Goal: Transaction & Acquisition: Purchase product/service

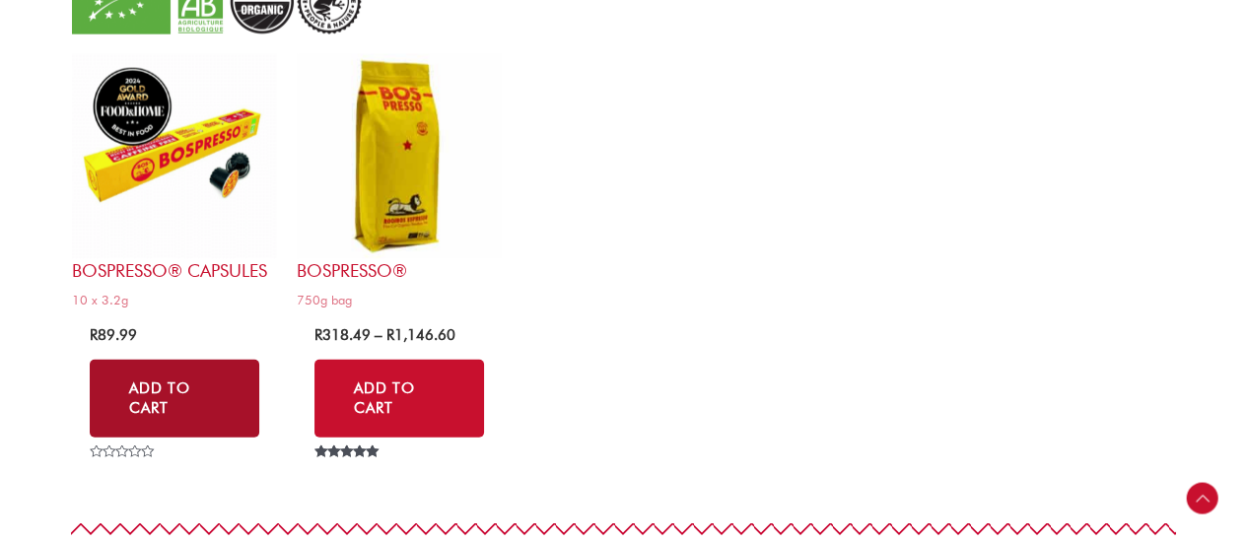
scroll to position [3942, 0]
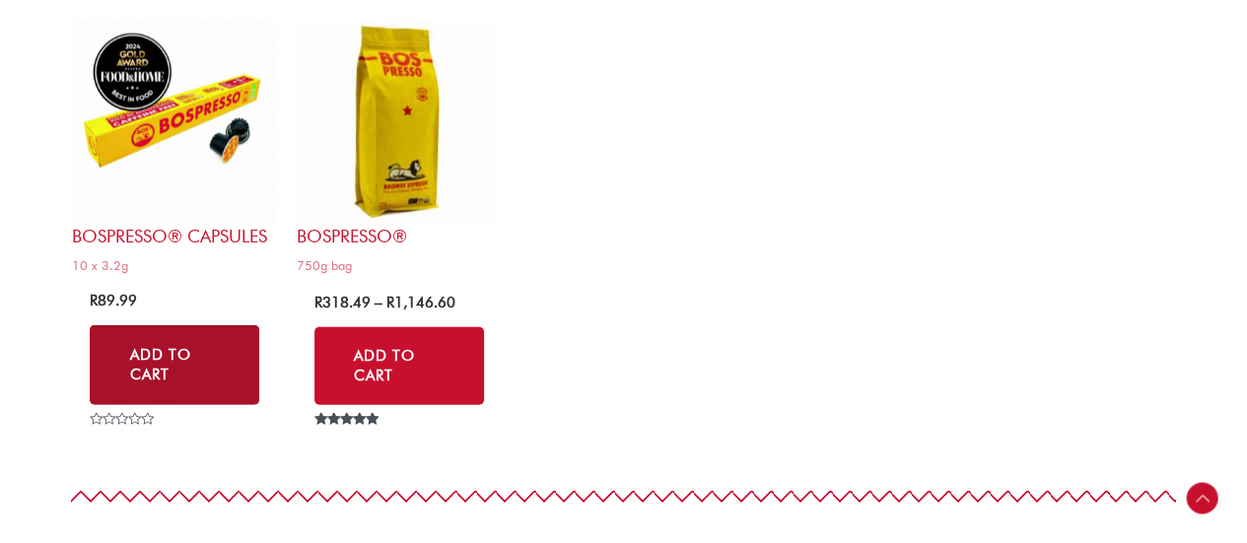
click at [138, 363] on link "Add to Cart" at bounding box center [175, 365] width 170 height 80
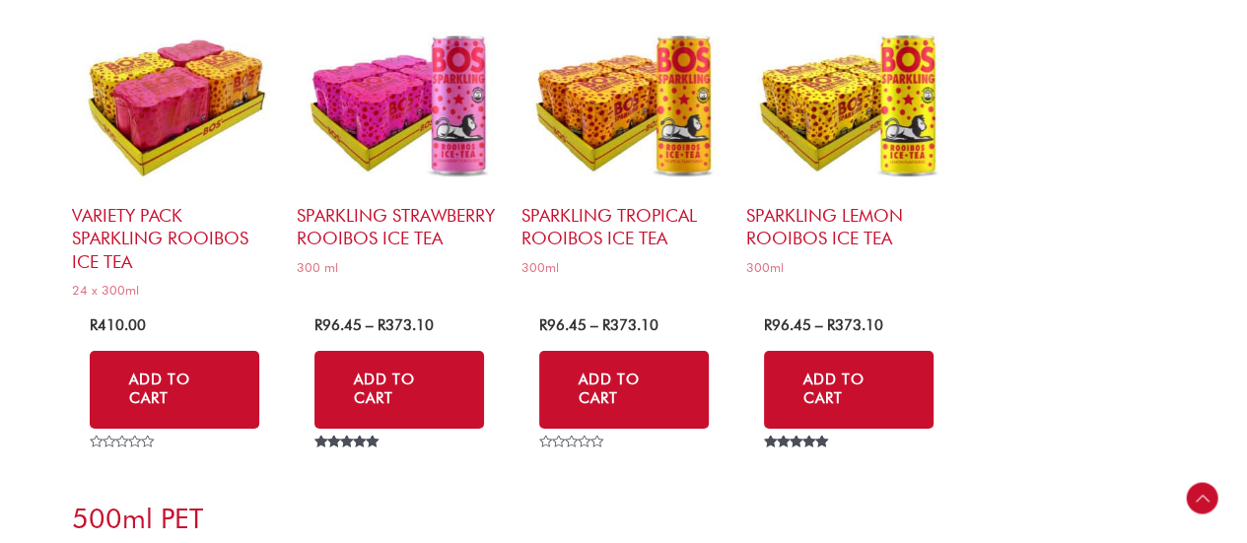
scroll to position [6209, 0]
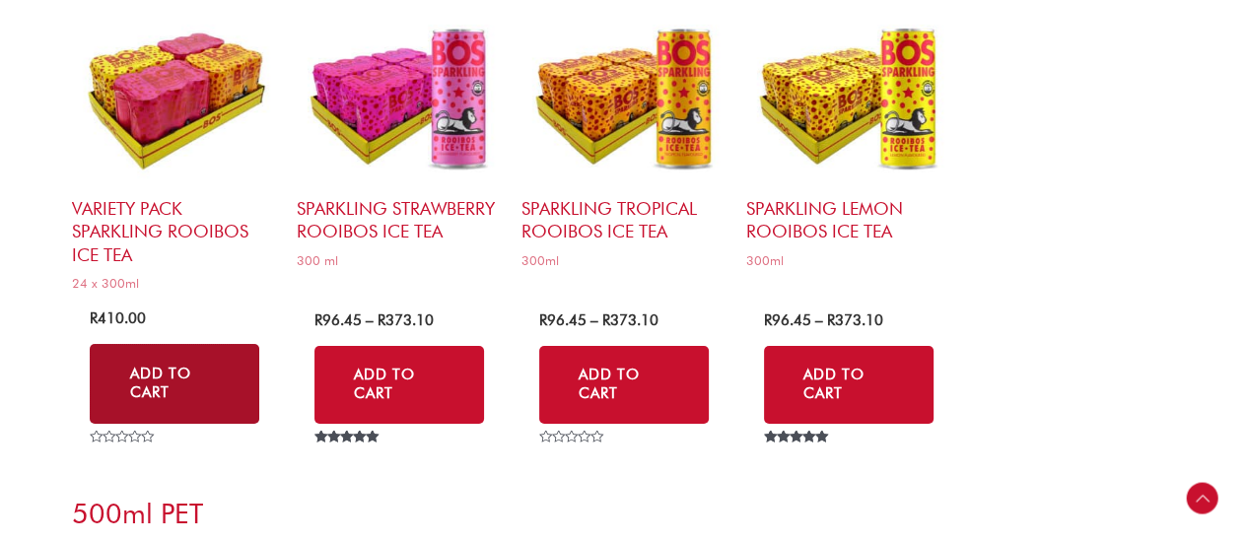
click at [174, 374] on link "Add to Cart" at bounding box center [175, 384] width 170 height 80
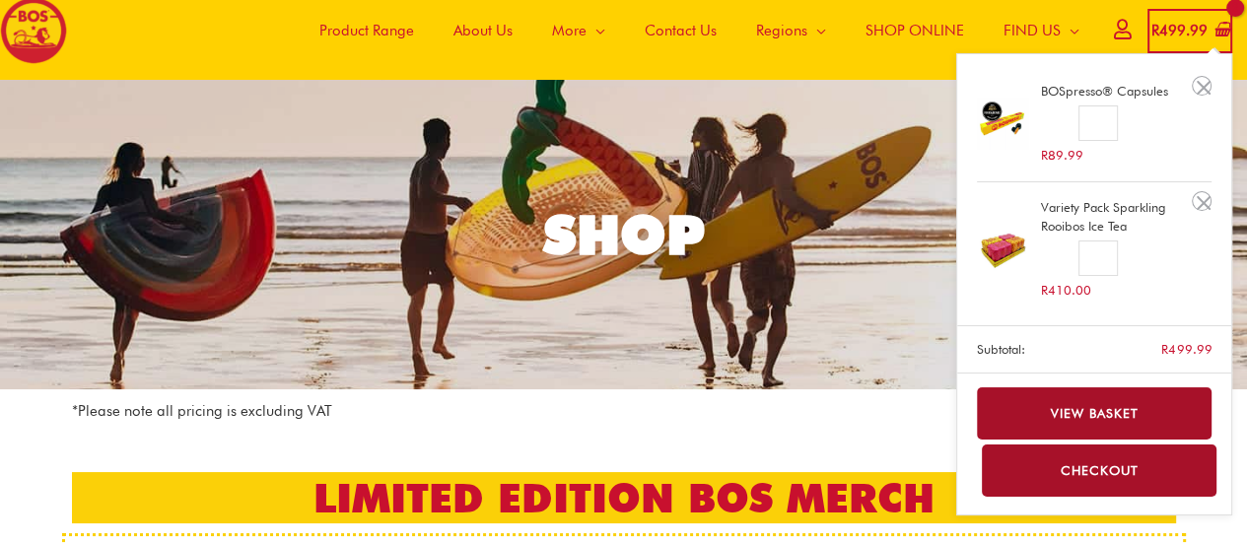
scroll to position [99, 0]
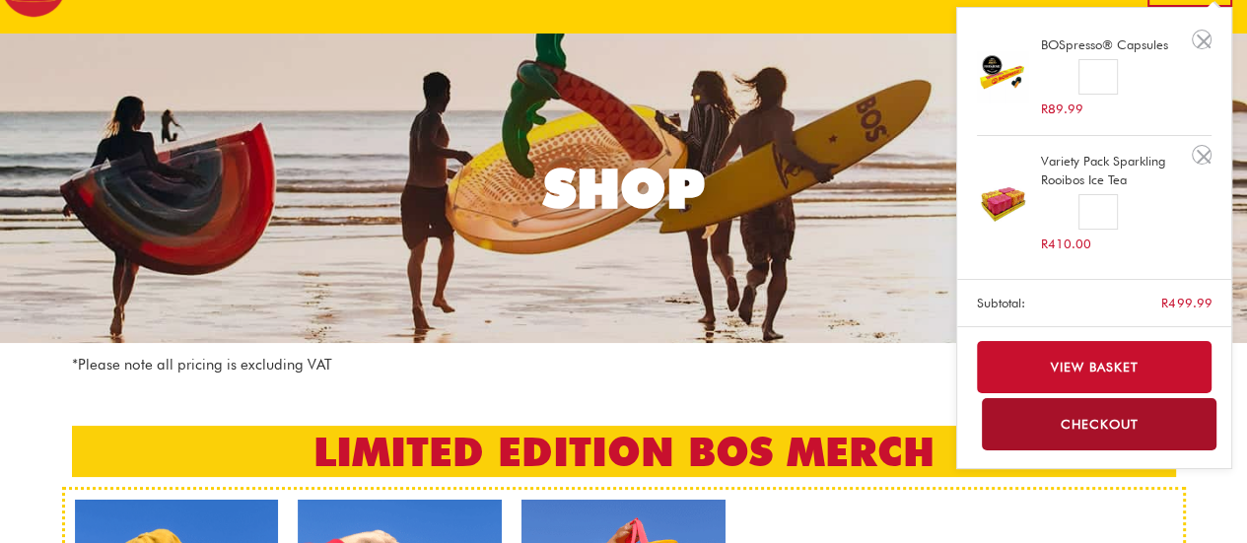
click at [1107, 418] on link "Checkout" at bounding box center [1100, 424] width 236 height 52
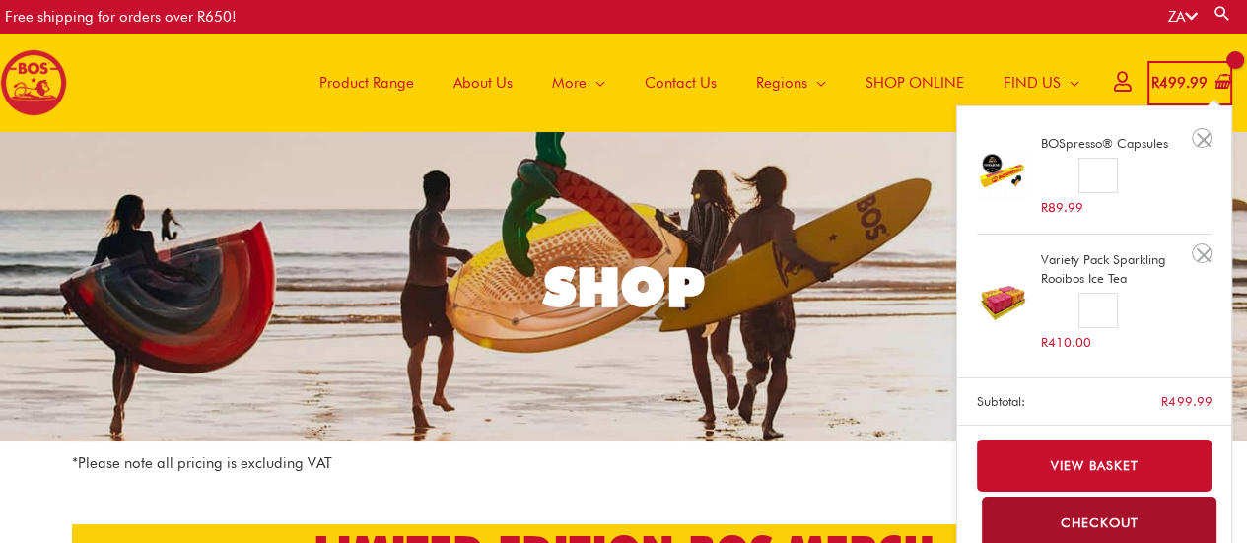
click at [1174, 79] on bdi "R 499.99" at bounding box center [1179, 83] width 56 height 18
click at [1101, 170] on input "*" at bounding box center [1097, 175] width 38 height 35
click at [1091, 170] on input "*" at bounding box center [1097, 175] width 38 height 35
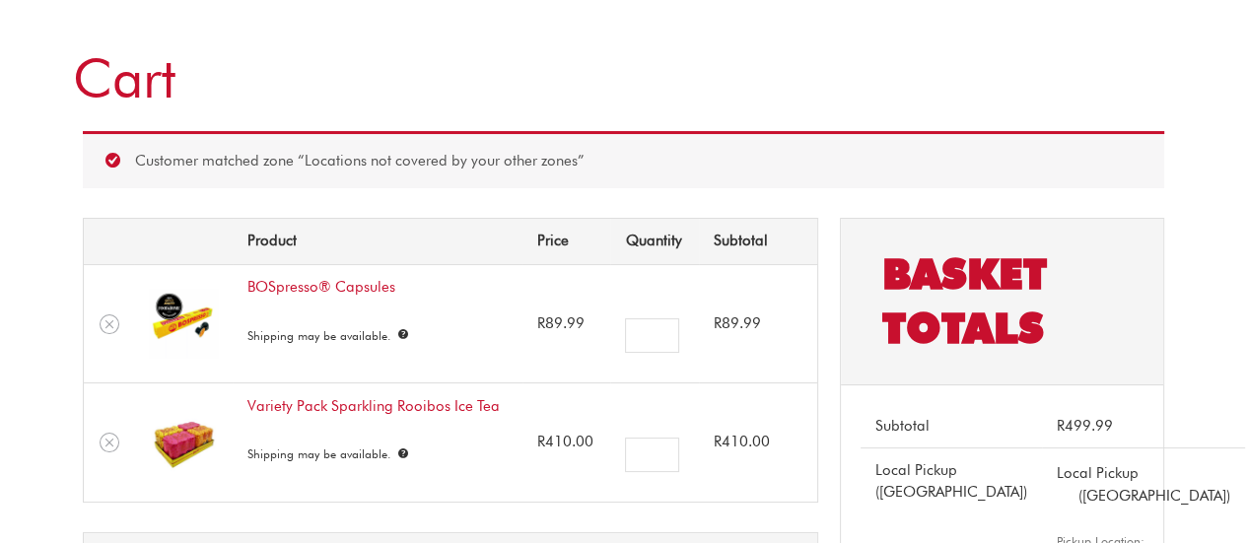
scroll to position [197, 0]
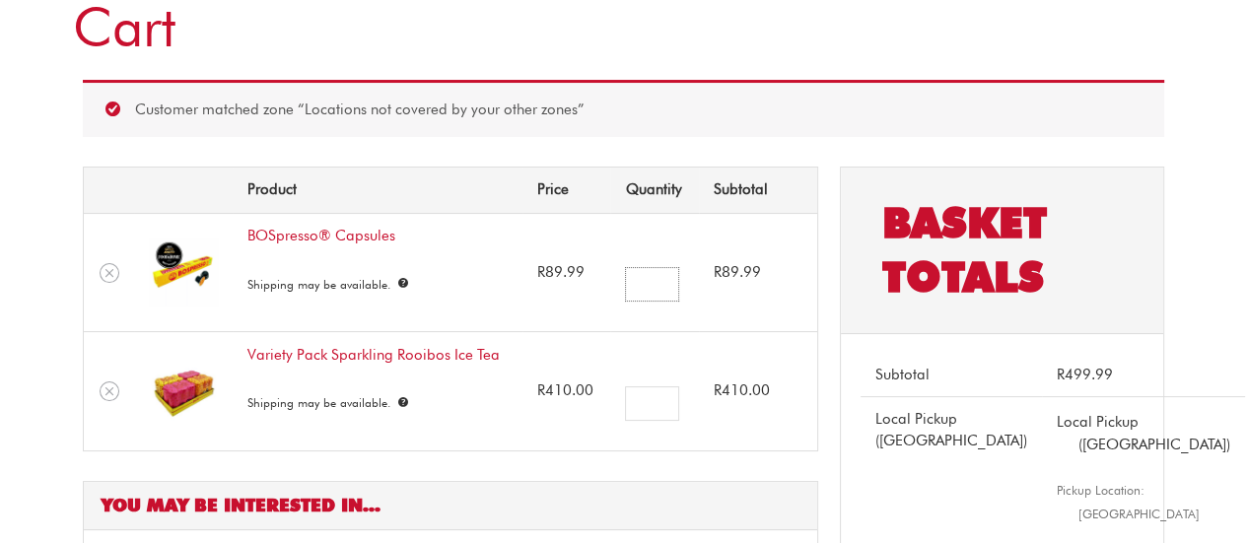
click at [661, 279] on input "*" at bounding box center [651, 284] width 53 height 34
type input "*"
click at [661, 279] on input "*" at bounding box center [651, 284] width 53 height 34
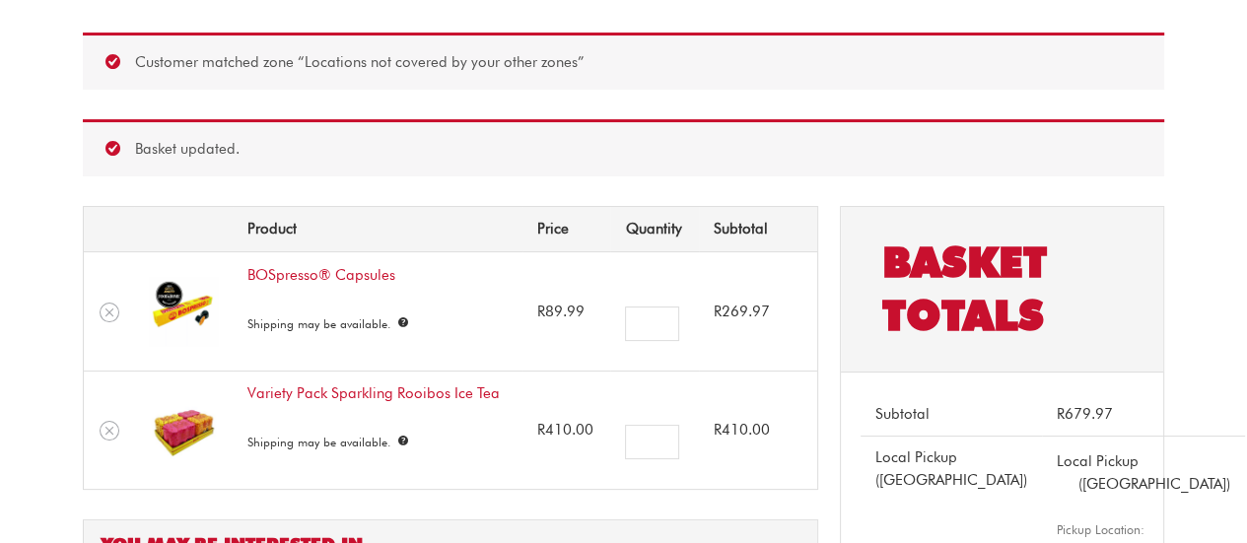
scroll to position [276, 0]
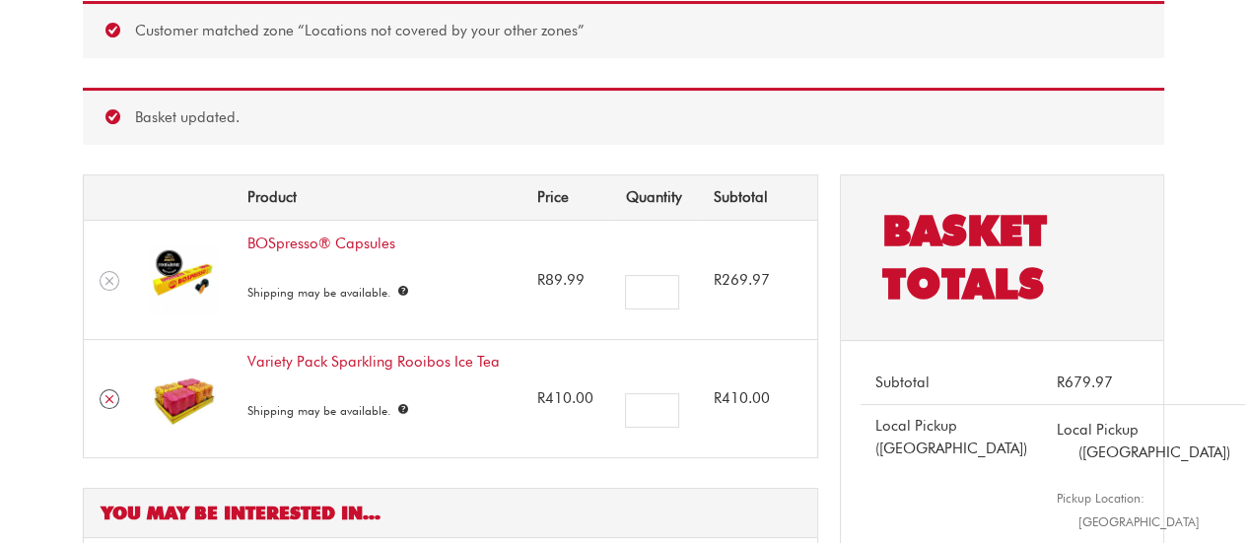
click at [110, 400] on icon "Remove Variety Pack Sparkling Rooibos Ice Tea from cart" at bounding box center [110, 399] width 14 height 14
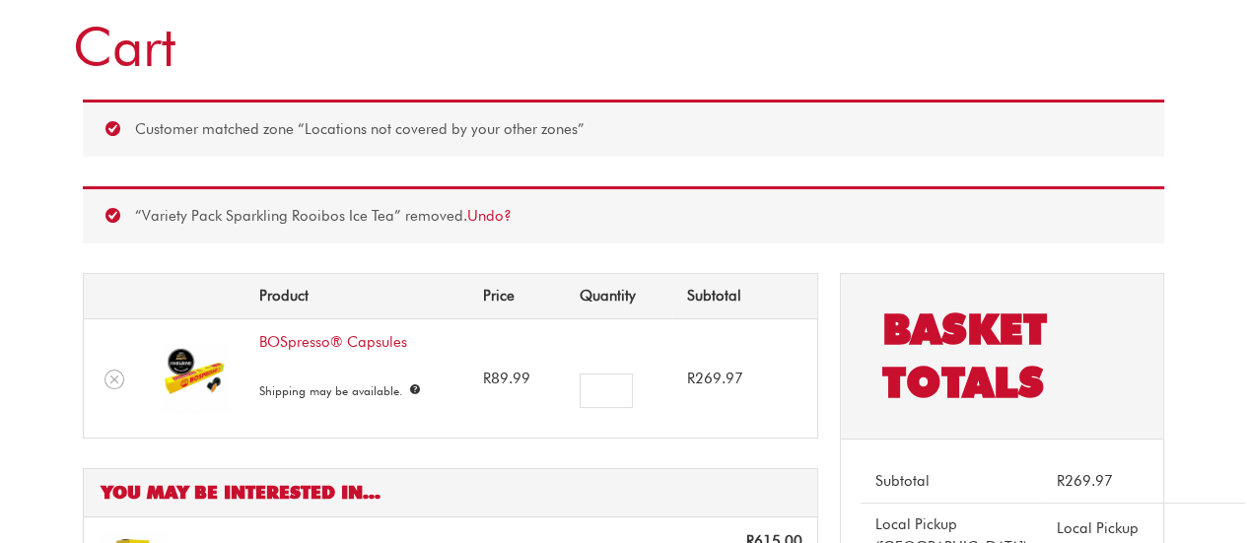
scroll to position [77, 0]
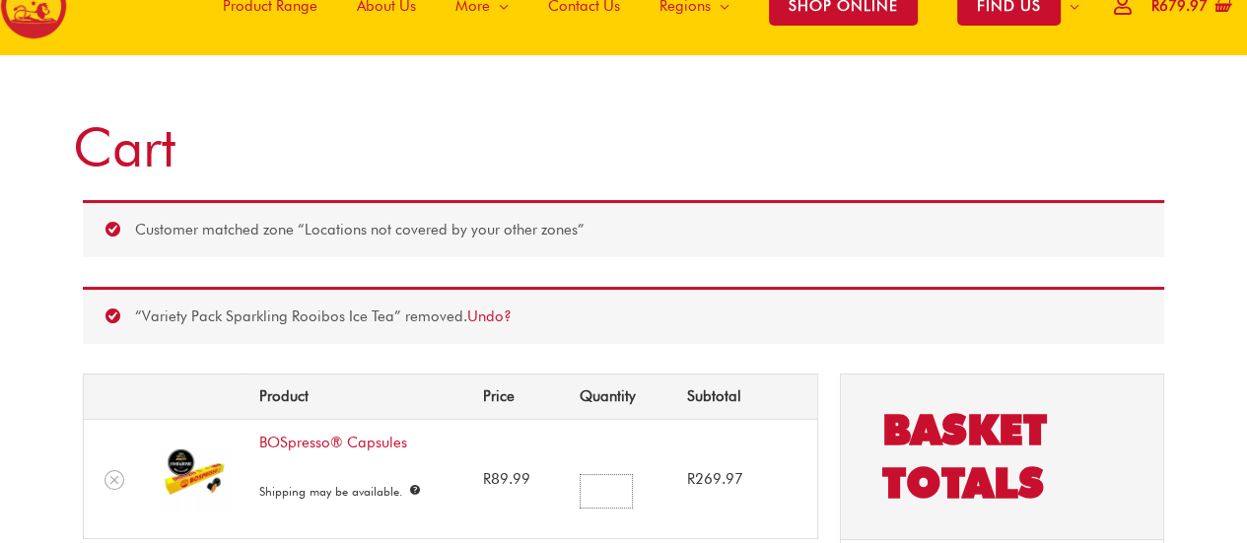
click at [604, 496] on input "*" at bounding box center [606, 491] width 53 height 34
type input "*"
click at [618, 485] on input "*" at bounding box center [606, 491] width 53 height 34
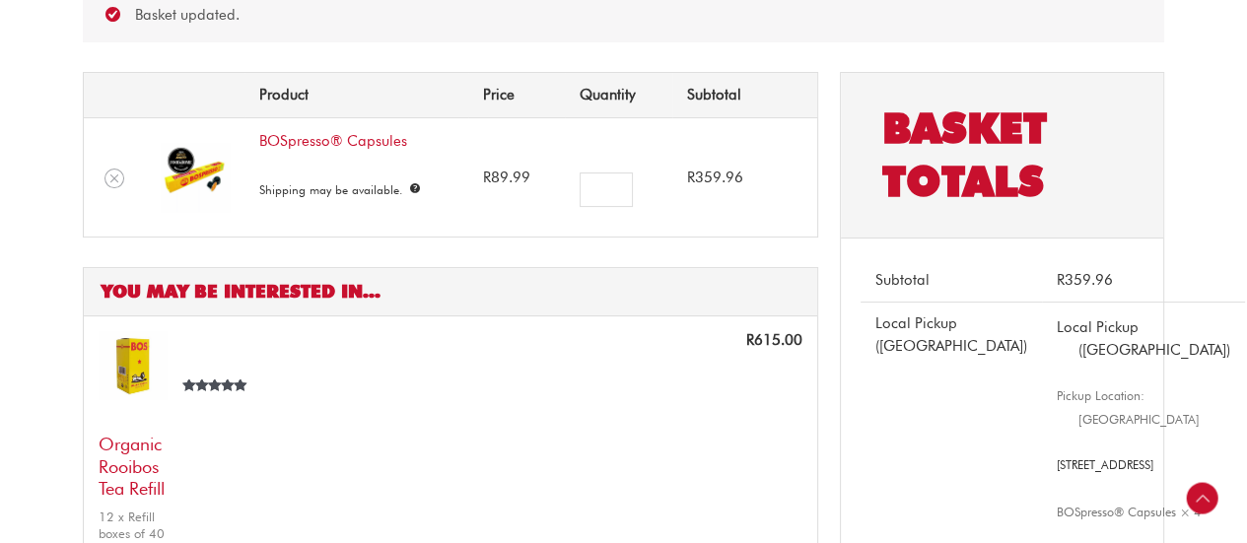
scroll to position [0, 0]
